Goal: Task Accomplishment & Management: Complete application form

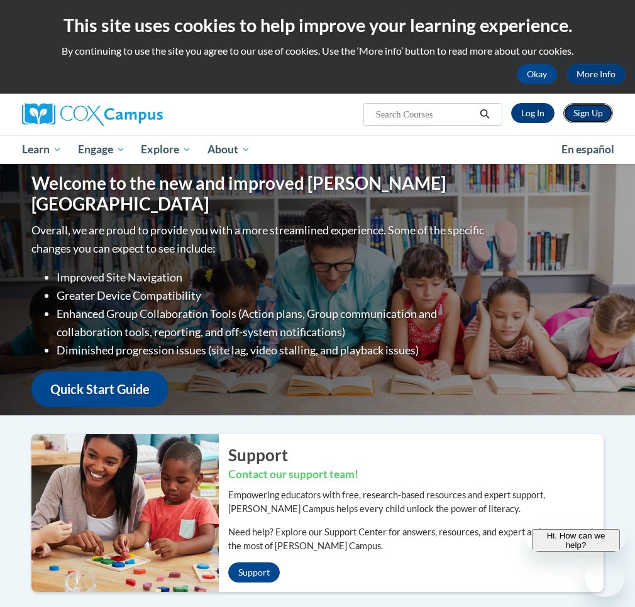
click at [592, 113] on link "Sign Up" at bounding box center [588, 113] width 50 height 20
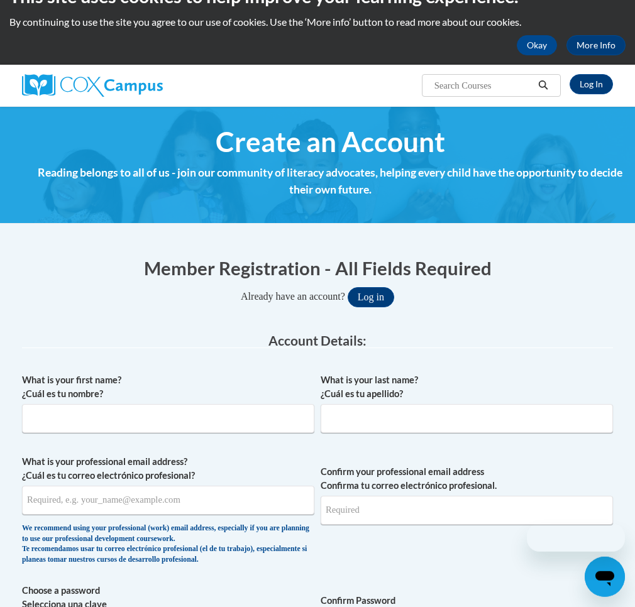
scroll to position [64, 0]
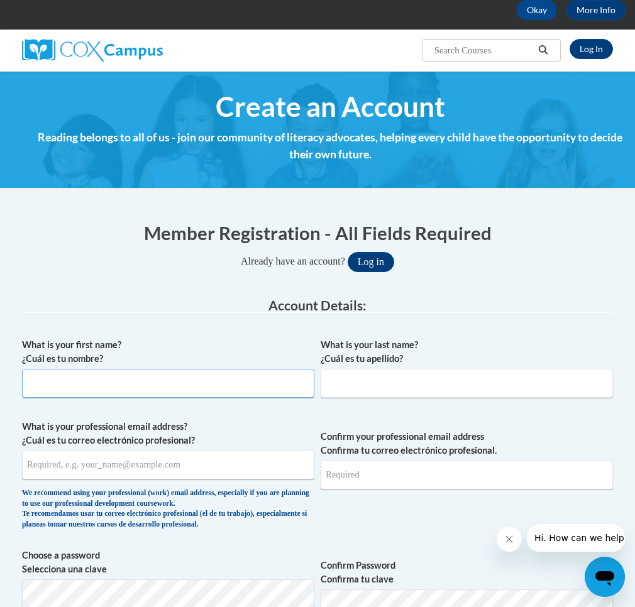
click at [96, 382] on input "What is your first name? ¿Cuál es tu nombre?" at bounding box center [168, 383] width 292 height 29
type input "[PERSON_NAME]"
type input "Poe"
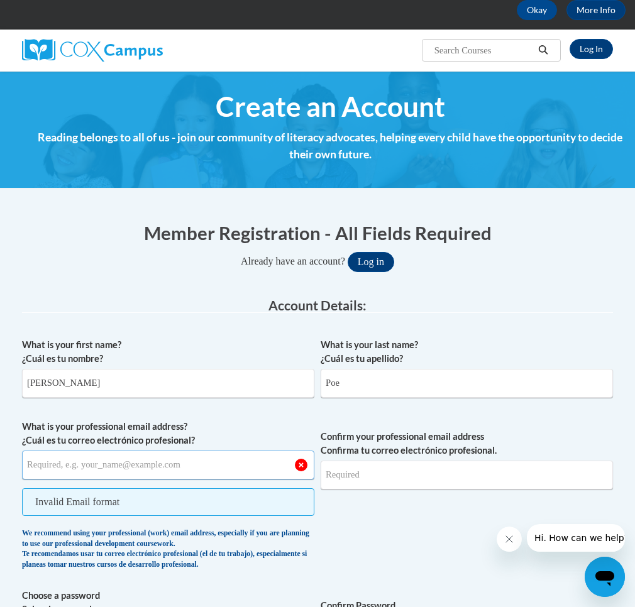
click at [128, 472] on input "What is your professional email address? ¿Cuál es tu correo electrónico profesi…" at bounding box center [168, 464] width 292 height 29
type input "[EMAIL_ADDRESS][DOMAIN_NAME]"
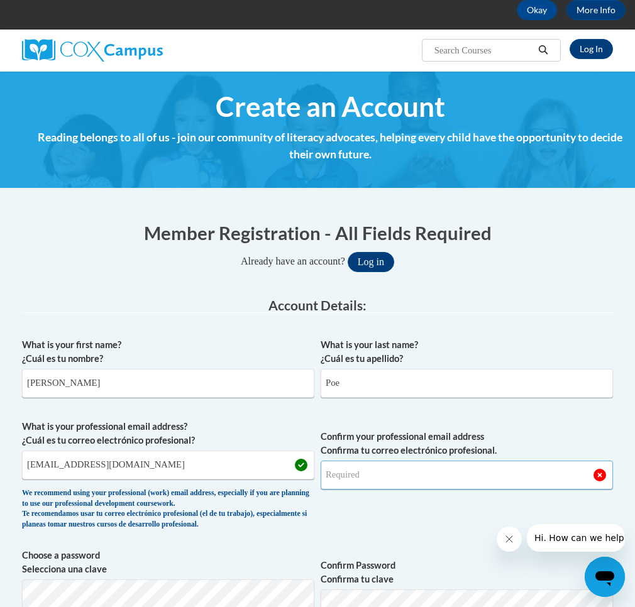
click at [442, 478] on input "Confirm your professional email address Confirma tu correo electrónico profesio…" at bounding box center [466, 475] width 292 height 29
type input "T"
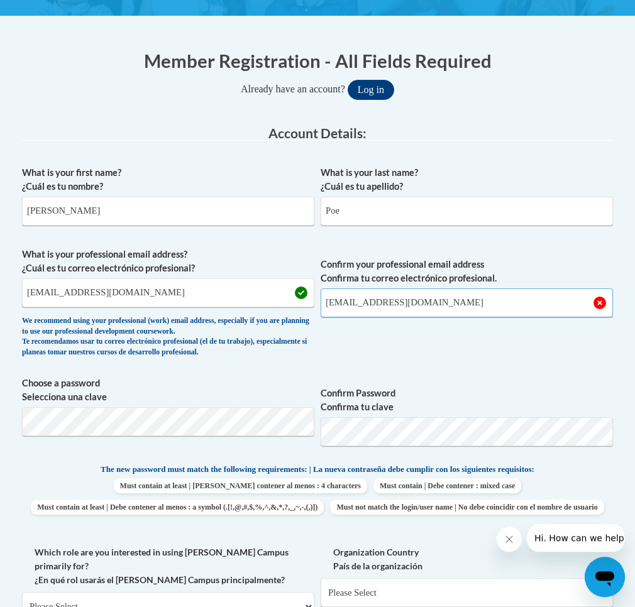
scroll to position [320, 0]
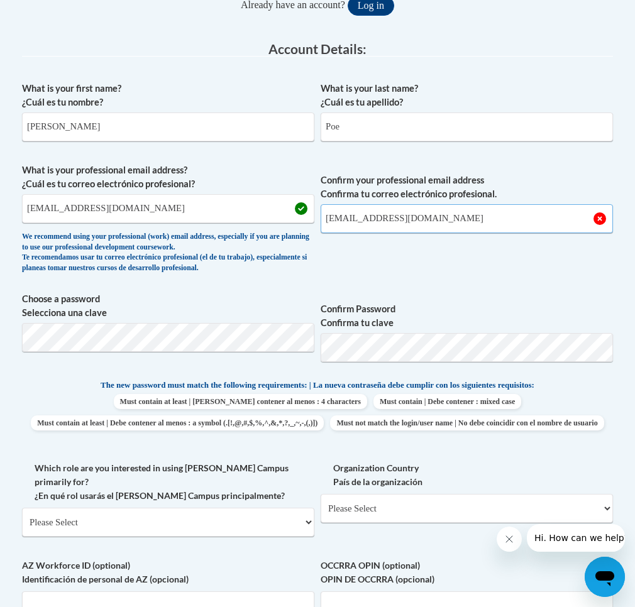
type input "[EMAIL_ADDRESS][DOMAIN_NAME]"
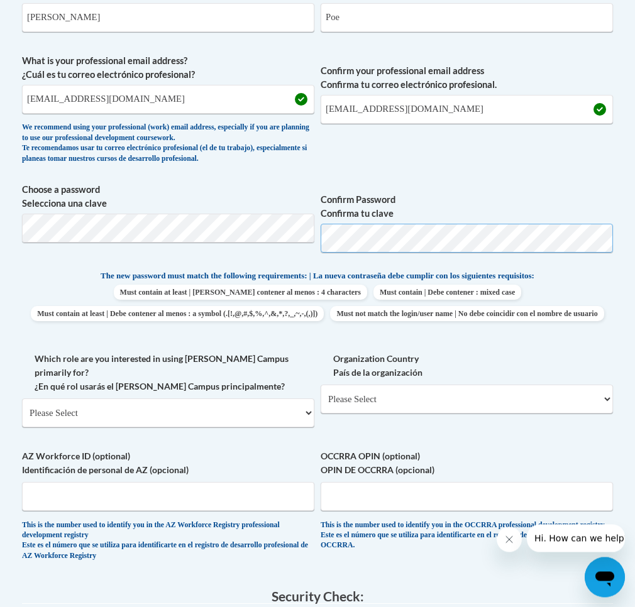
scroll to position [449, 0]
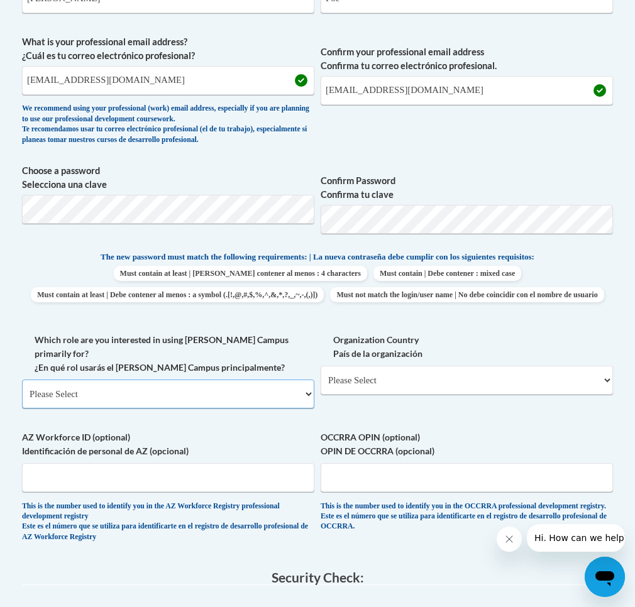
click at [22, 379] on select "Please Select College/University | Colegio/Universidad Community/Nonprofit Part…" at bounding box center [168, 393] width 292 height 29
select select "5a18ea06-2b54-4451-96f2-d152daf9eac5"
click option "College/University | [GEOGRAPHIC_DATA]" at bounding box center [0, 0] width 0 height 0
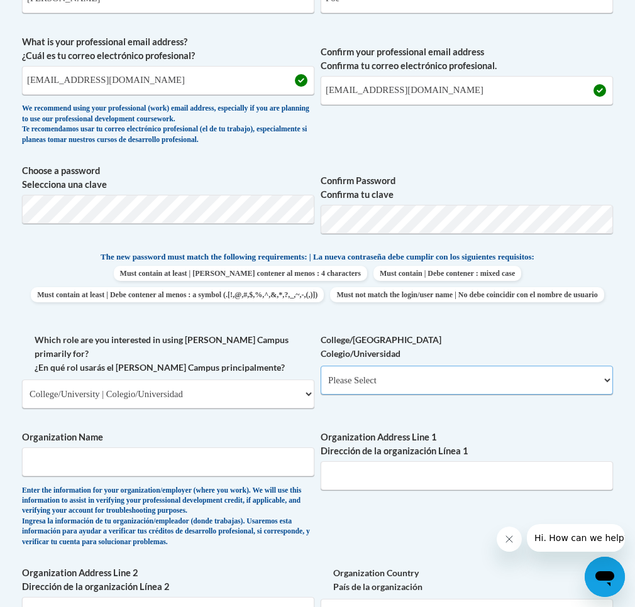
click at [320, 366] on select "Please Select College/University Staff | Empleado universitario College/Univers…" at bounding box center [466, 380] width 292 height 29
select select "99b32b07-cffc-426c-8bf6-0cd77760d84b"
click option "College/University Student | Estudiante universitario" at bounding box center [0, 0] width 0 height 0
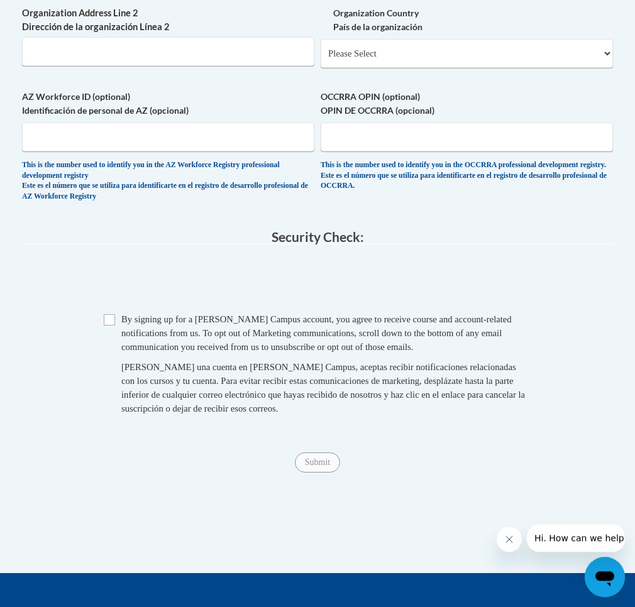
scroll to position [1025, 0]
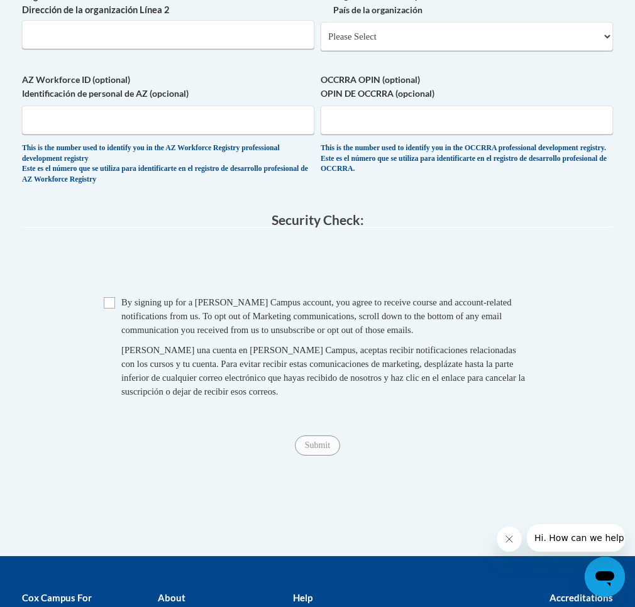
drag, startPoint x: 107, startPoint y: 305, endPoint x: 111, endPoint y: 314, distance: 9.3
click at [109, 307] on span "Checkbox By signing up for a [PERSON_NAME] Campus account, you agree to receive…" at bounding box center [317, 353] width 427 height 116
click at [112, 308] on input "Checkbox" at bounding box center [109, 302] width 11 height 11
checkbox input "true"
click at [324, 455] on input "Submit" at bounding box center [317, 445] width 45 height 20
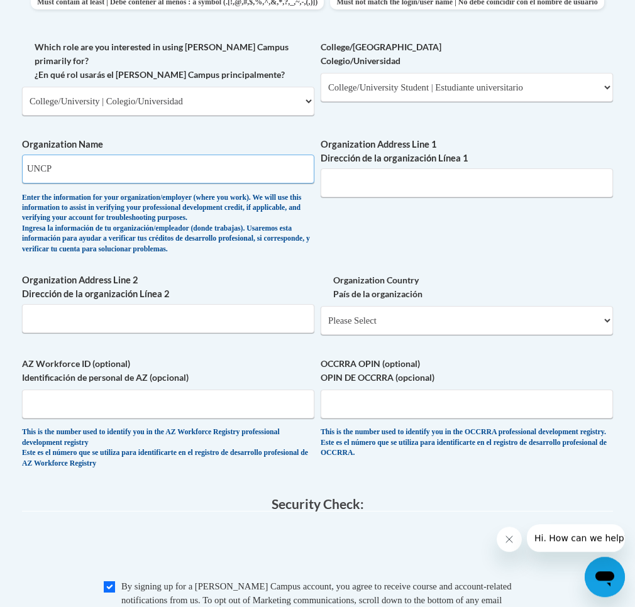
scroll to position [741, 0]
type input "UNCP"
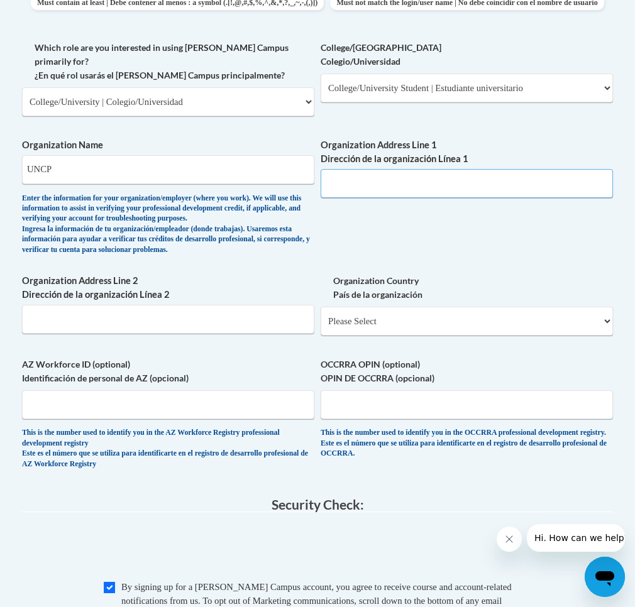
click at [400, 194] on input "Organization Address Line 1 Dirección de la organización Línea 1" at bounding box center [466, 183] width 292 height 29
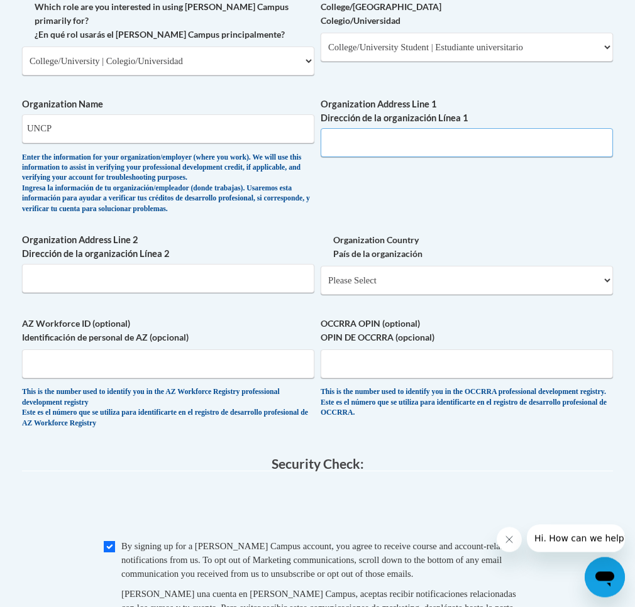
scroll to position [805, 0]
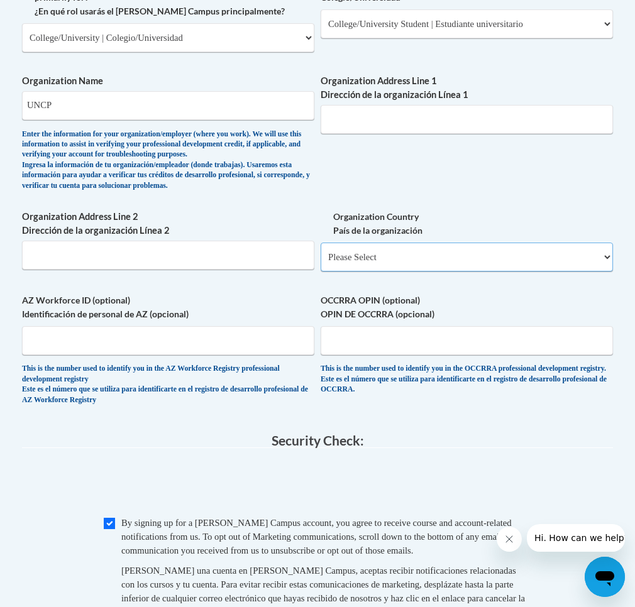
click at [320, 243] on select "Please Select [GEOGRAPHIC_DATA] | [GEOGRAPHIC_DATA] Outside of [GEOGRAPHIC_DATA…" at bounding box center [466, 257] width 292 height 29
select select "ad49bcad-a171-4b2e-b99c-48b446064914"
click option "[GEOGRAPHIC_DATA] | [GEOGRAPHIC_DATA]" at bounding box center [0, 0] width 0 height 0
select select
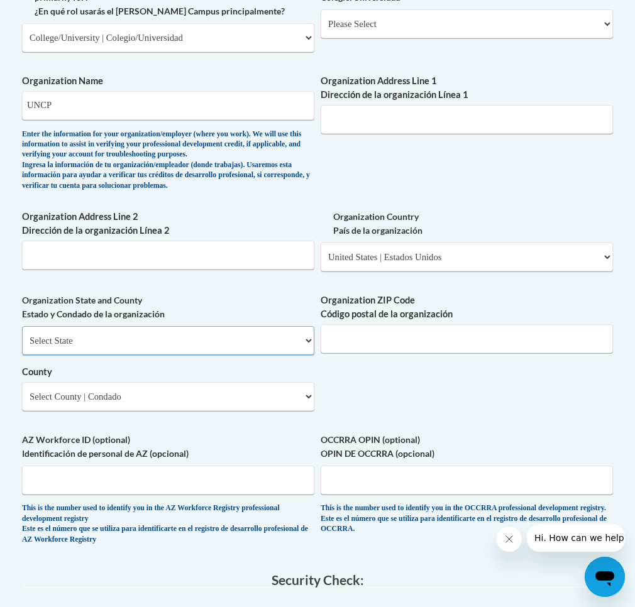
click at [22, 326] on select "Select State [US_STATE] [US_STATE] [US_STATE] [US_STATE] [US_STATE] [US_STATE] …" at bounding box center [168, 340] width 292 height 29
select select "[US_STATE]"
click option "[US_STATE]" at bounding box center [0, 0] width 0 height 0
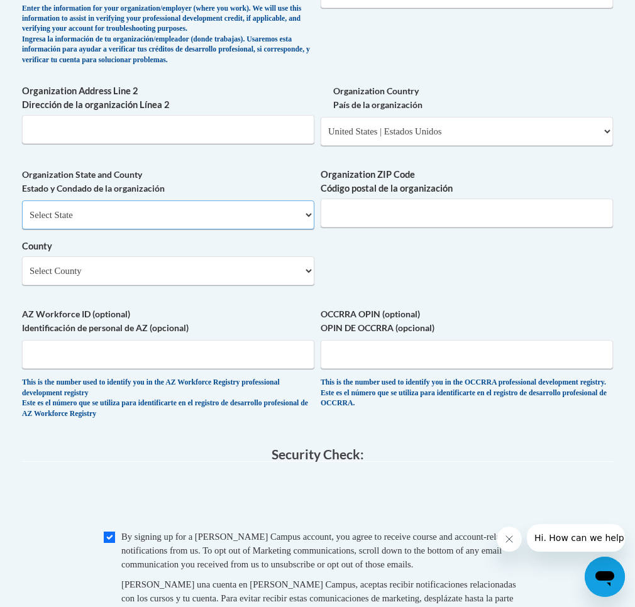
scroll to position [933, 0]
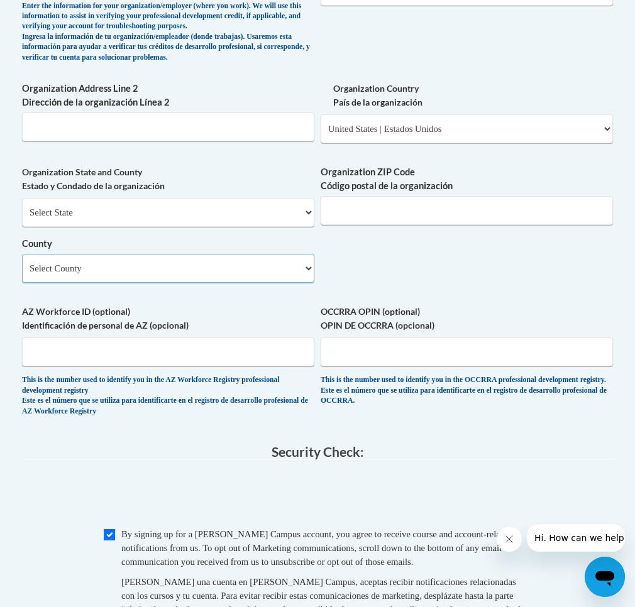
click at [22, 254] on select "Select County Alamance [PERSON_NAME] [PERSON_NAME] [PERSON_NAME] [PERSON_NAME] …" at bounding box center [168, 268] width 292 height 29
drag, startPoint x: 254, startPoint y: 278, endPoint x: 429, endPoint y: 279, distance: 174.7
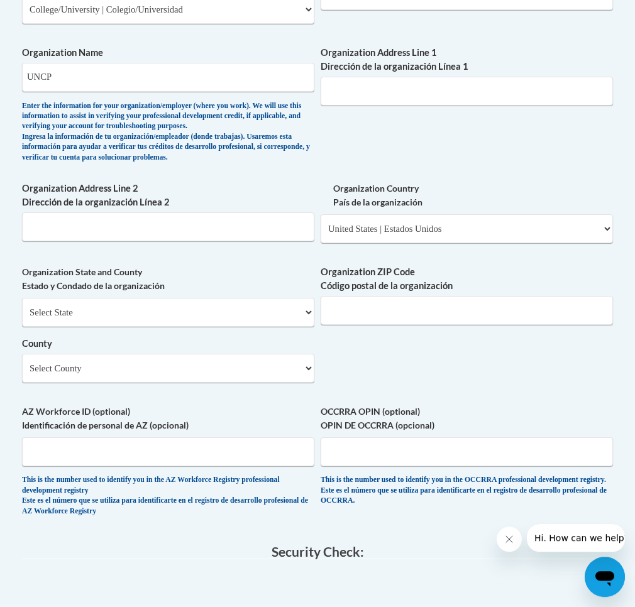
scroll to position [805, 0]
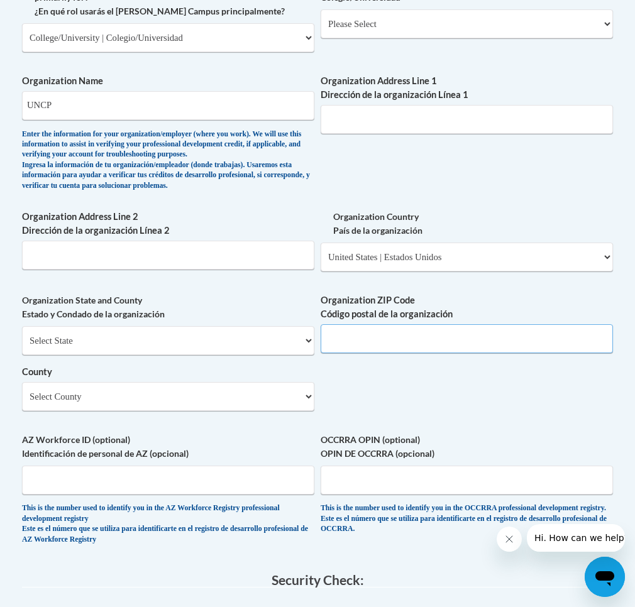
click at [348, 353] on input "Organization ZIP Code Código postal de la organización" at bounding box center [466, 338] width 292 height 29
type input "28314"
drag, startPoint x: 581, startPoint y: 426, endPoint x: 456, endPoint y: 393, distance: 129.8
click at [582, 427] on div "What is your first name? ¿Cuál es tu nombre? [PERSON_NAME] What is your last na…" at bounding box center [317, 74] width 591 height 966
click at [22, 382] on select "Select County Alamance [PERSON_NAME] [PERSON_NAME] [PERSON_NAME] [PERSON_NAME] …" at bounding box center [168, 396] width 292 height 29
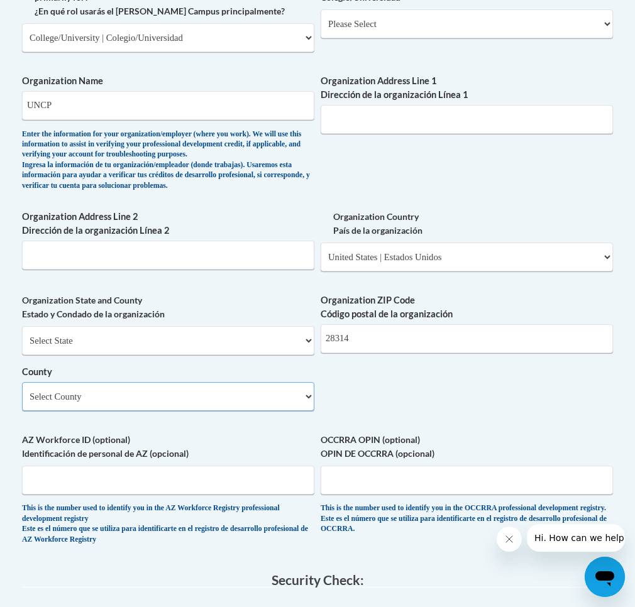
select select "[GEOGRAPHIC_DATA]"
click option "[GEOGRAPHIC_DATA]" at bounding box center [0, 0] width 0 height 0
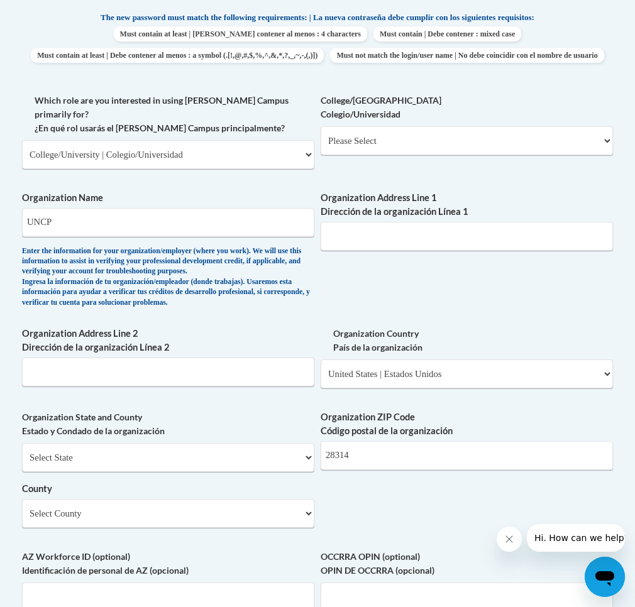
scroll to position [1138, 0]
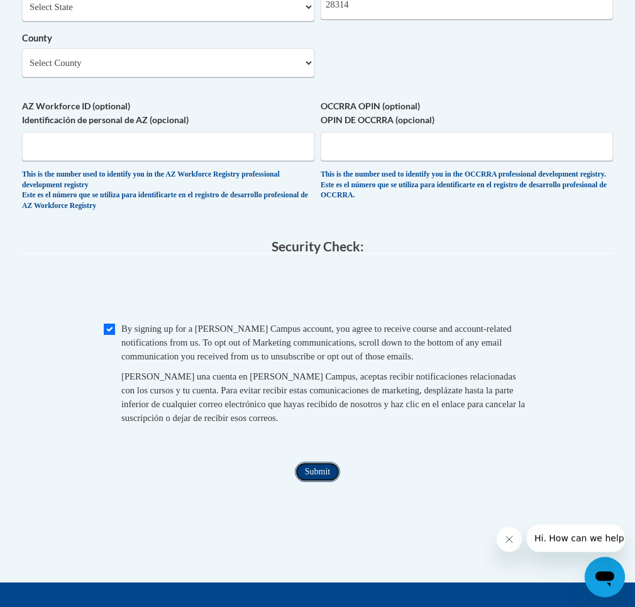
click at [316, 482] on input "Submit" at bounding box center [317, 472] width 45 height 20
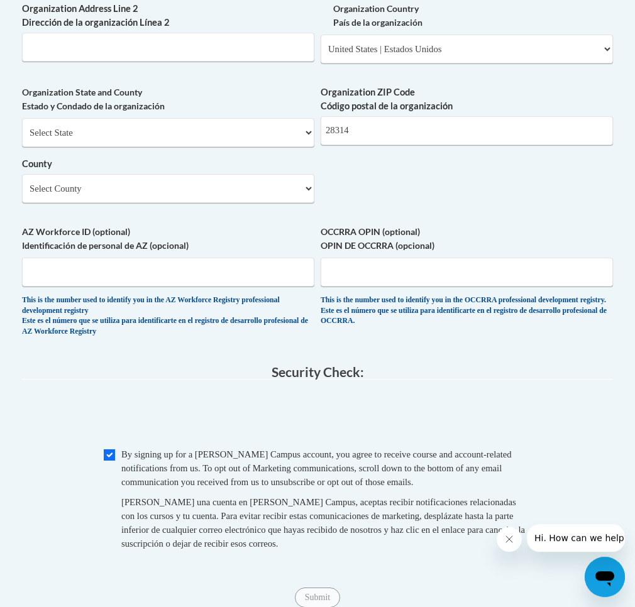
scroll to position [1205, 0]
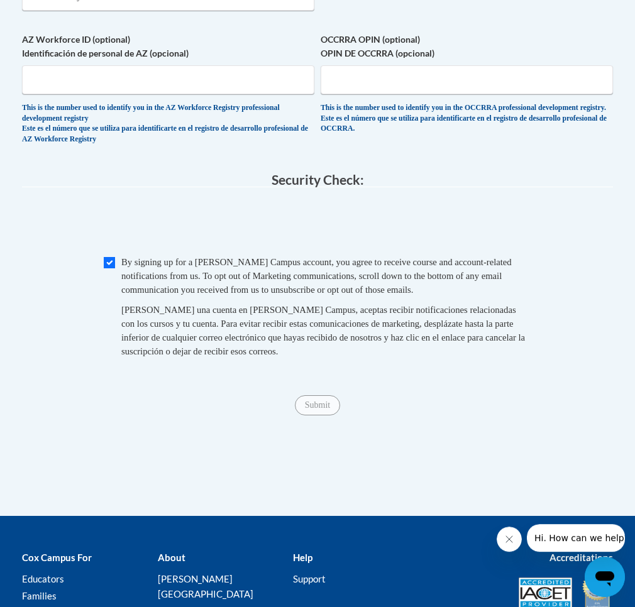
type input "Online college"
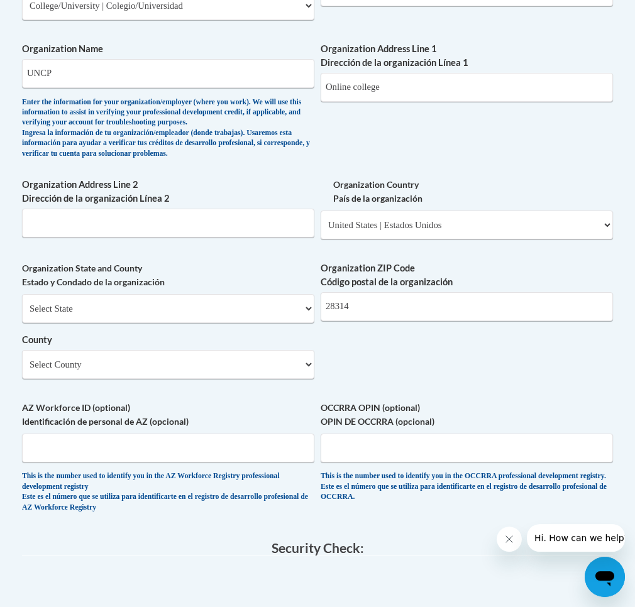
scroll to position [821, 0]
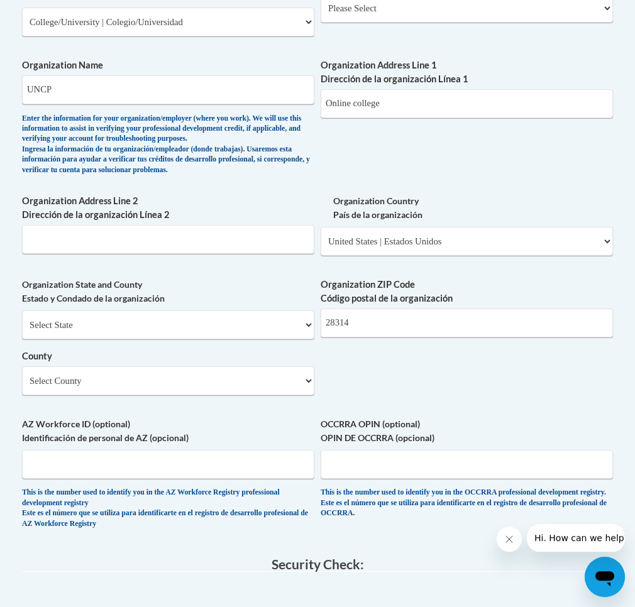
click at [159, 230] on span "Organization Address Line 2 Dirección de la organización Línea 2" at bounding box center [168, 224] width 292 height 60
click at [150, 237] on input "Organization Address Line 2 Dirección de la organización Línea 2" at bounding box center [168, 239] width 292 height 29
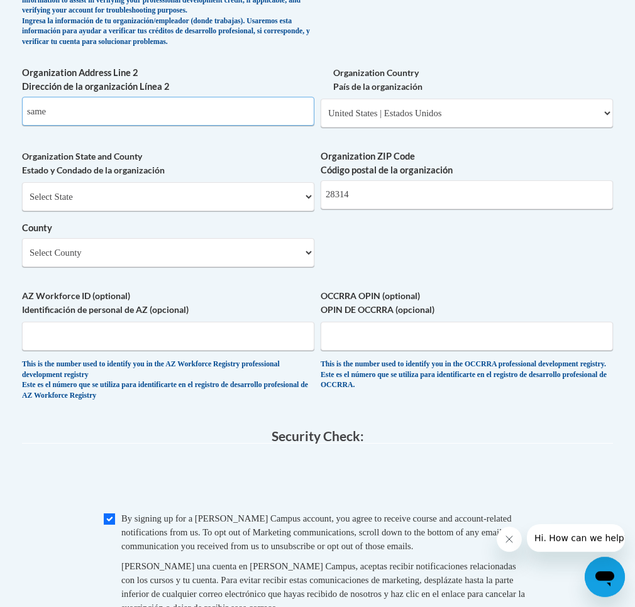
scroll to position [756, 0]
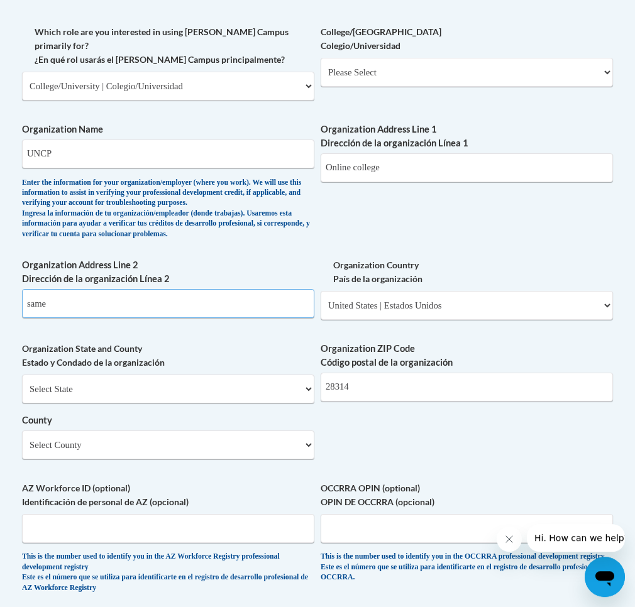
click at [95, 314] on input "same" at bounding box center [168, 303] width 292 height 29
type input "same"
click at [320, 58] on select "Please Select College/University Staff | Empleado universitario College/Univers…" at bounding box center [466, 72] width 292 height 29
select select "99b32b07-cffc-426c-8bf6-0cd77760d84b"
click option "College/University Student | Estudiante universitario" at bounding box center [0, 0] width 0 height 0
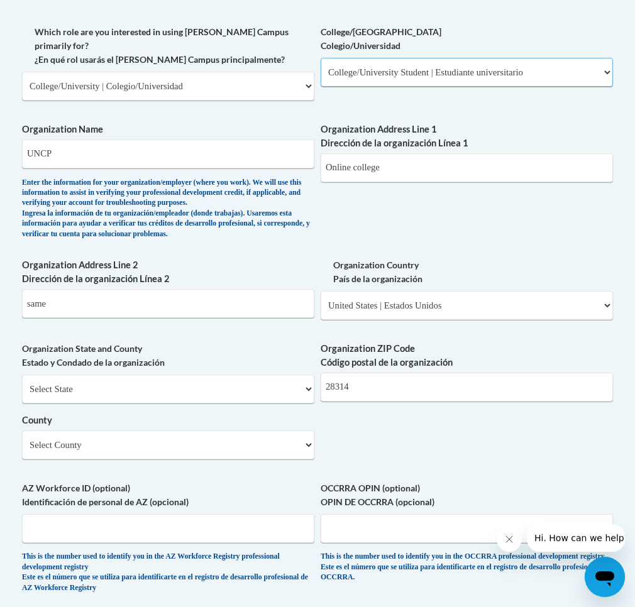
select select "null"
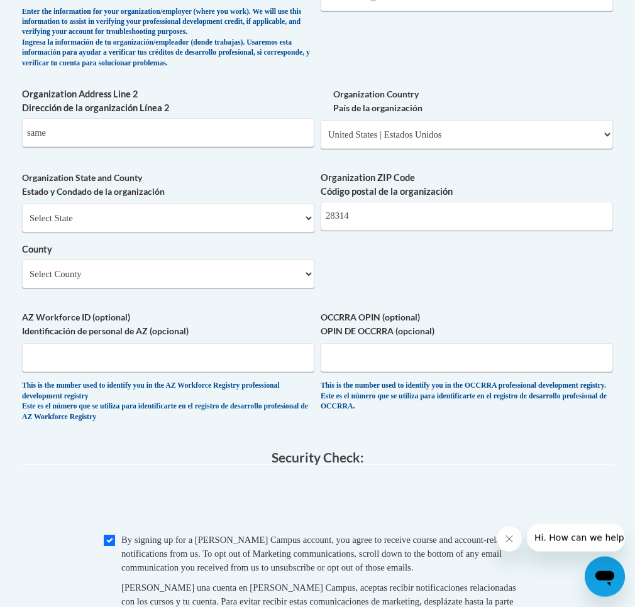
scroll to position [949, 0]
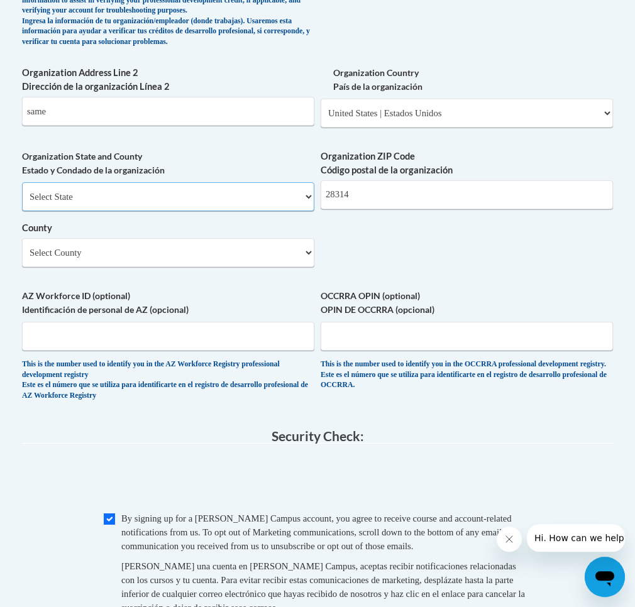
click at [22, 182] on select "Select State [US_STATE] [US_STATE] [US_STATE] [US_STATE] [US_STATE] [US_STATE] …" at bounding box center [168, 196] width 292 height 29
select select "[US_STATE]"
click option "[US_STATE]" at bounding box center [0, 0] width 0 height 0
click at [22, 238] on select "Select County Alamance [PERSON_NAME] [PERSON_NAME] [PERSON_NAME] [PERSON_NAME] …" at bounding box center [168, 252] width 292 height 29
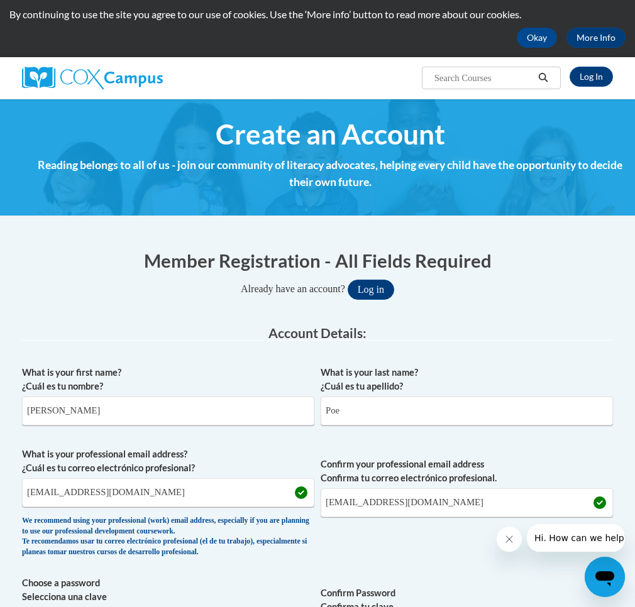
scroll to position [0, 0]
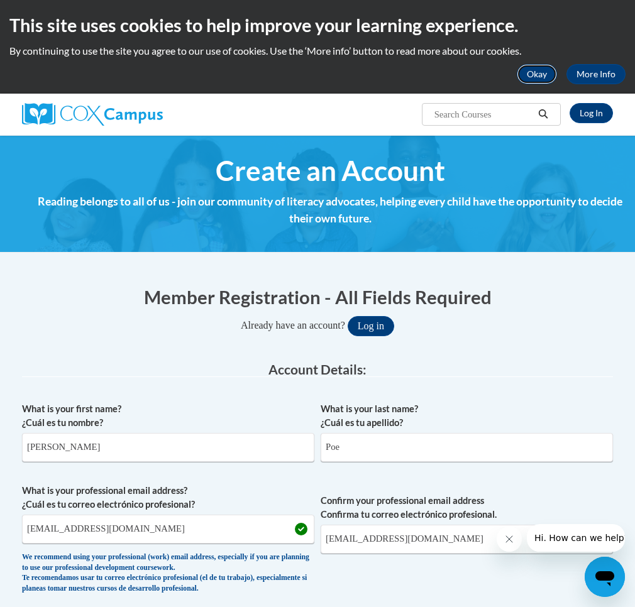
click at [540, 77] on button "Okay" at bounding box center [536, 74] width 40 height 20
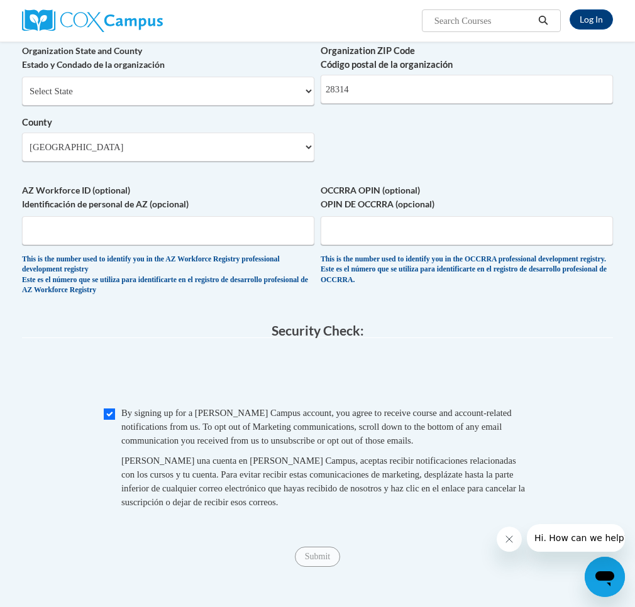
scroll to position [961, 0]
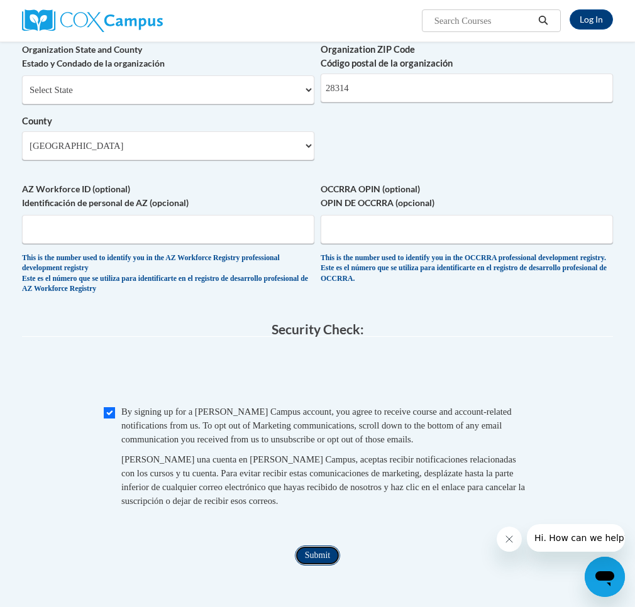
click at [312, 564] on input "Submit" at bounding box center [317, 555] width 45 height 20
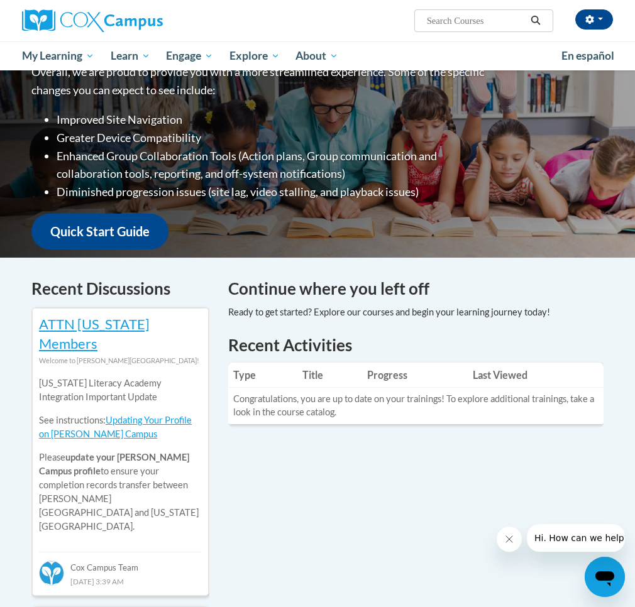
scroll to position [64, 0]
